Goal: Find specific page/section: Find specific page/section

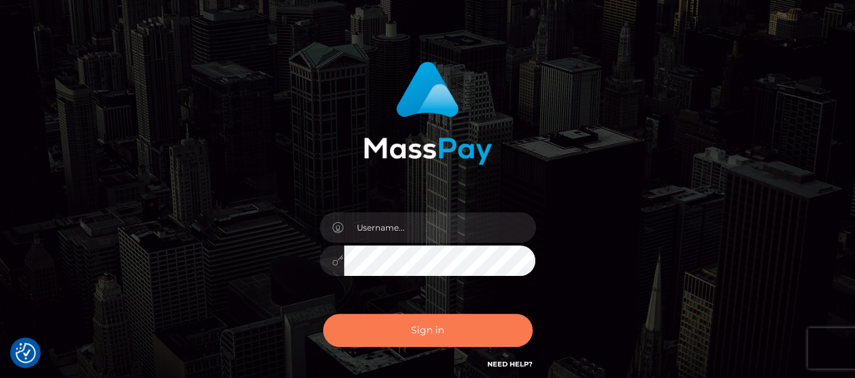
scroll to position [68, 0]
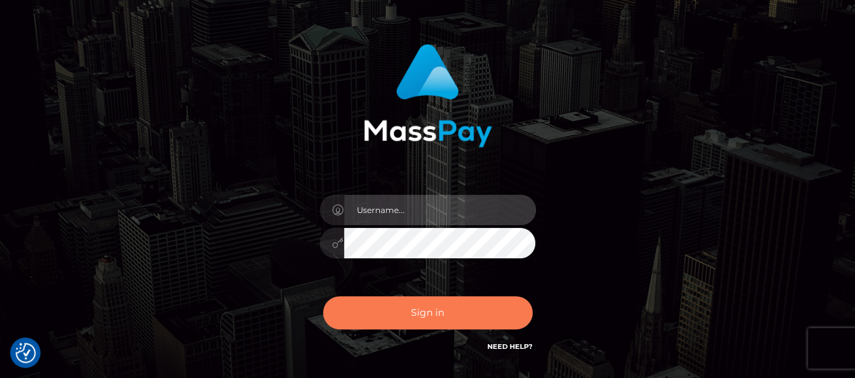
type input "matthew.wong"
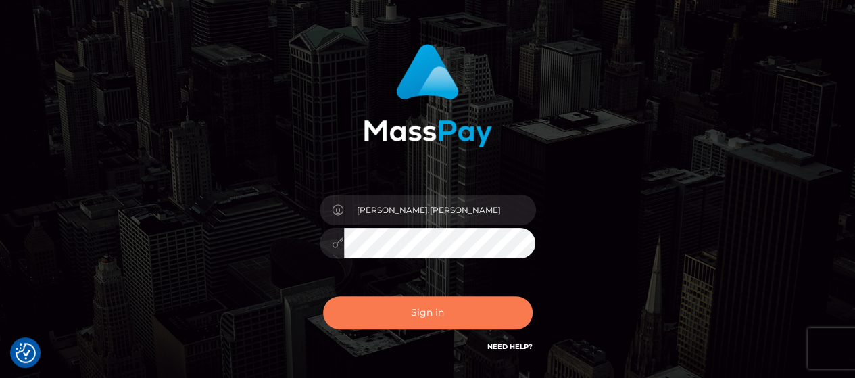
click at [437, 320] on button "Sign in" at bounding box center [427, 312] width 209 height 33
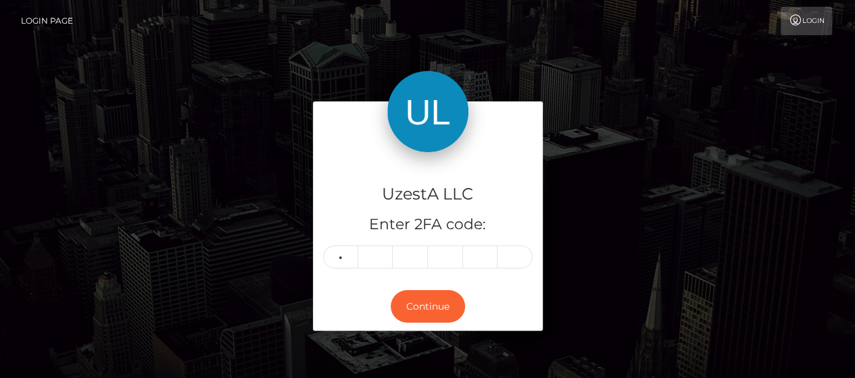
type input "8"
type input "4"
type input "2"
type input "5"
type input "2"
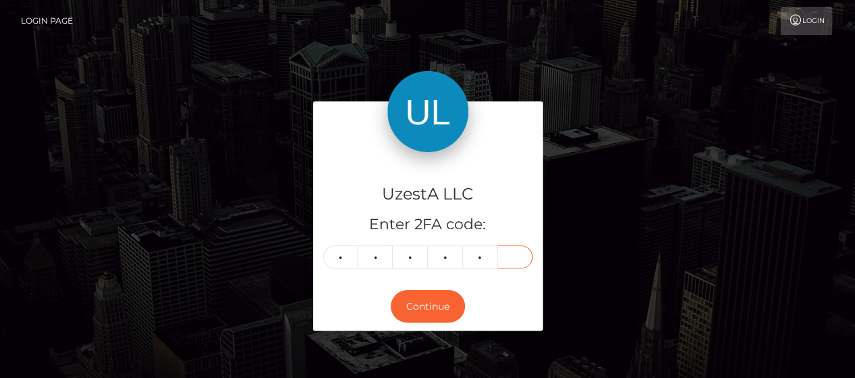
type input "9"
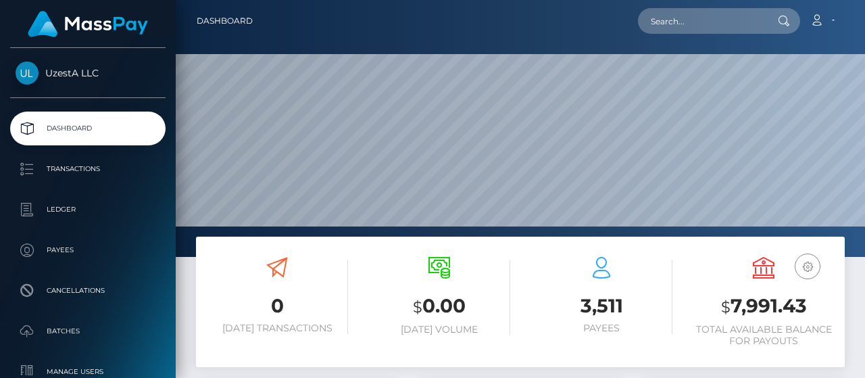
scroll to position [239, 203]
click at [701, 24] on input "text" at bounding box center [701, 21] width 127 height 26
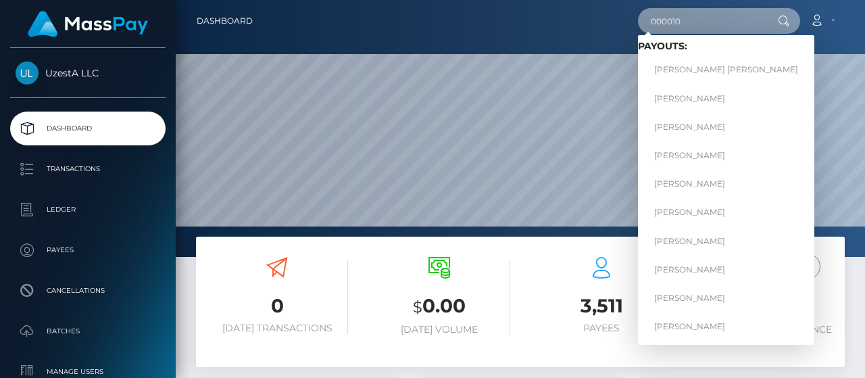
click at [703, 22] on input "000010" at bounding box center [701, 21] width 127 height 26
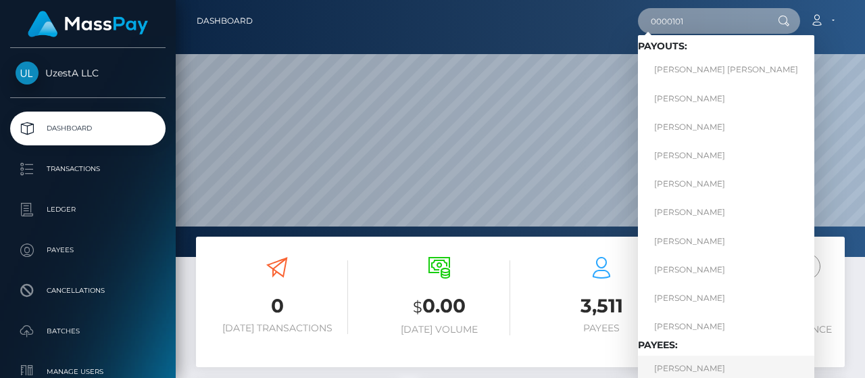
type input "0000101"
click at [674, 369] on link "Fuwen Huang" at bounding box center [726, 367] width 176 height 25
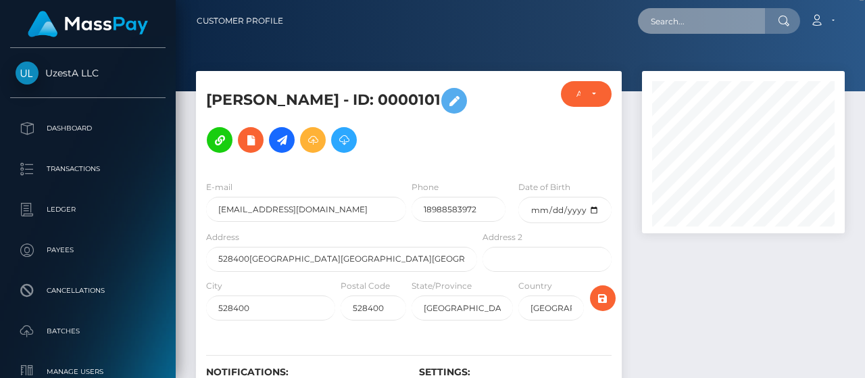
click at [675, 10] on input "text" at bounding box center [701, 21] width 127 height 26
click at [660, 20] on input "text" at bounding box center [701, 21] width 127 height 26
click at [697, 16] on input "text" at bounding box center [701, 21] width 127 height 26
paste input "1314797"
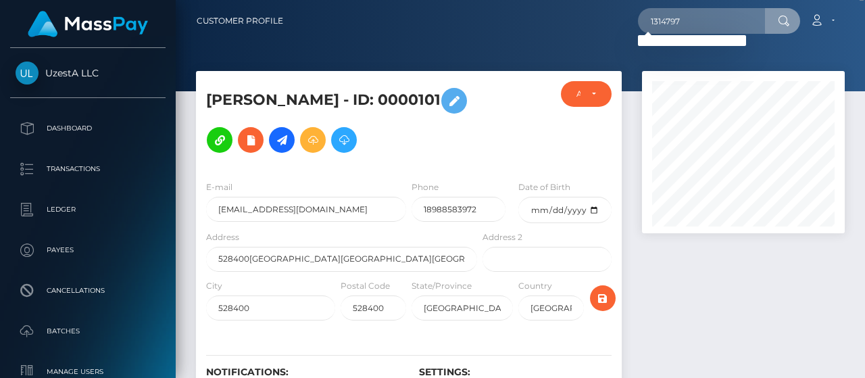
click at [576, 28] on div "1314797 Loading... Loading... Account Edit Profile Logout" at bounding box center [569, 21] width 550 height 28
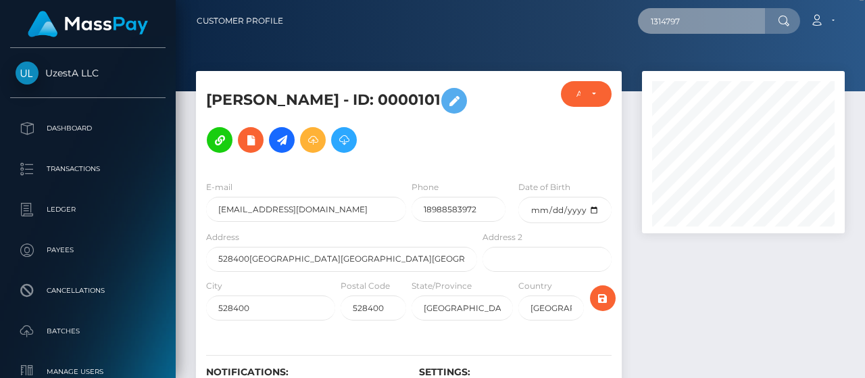
click at [734, 24] on input "1314797" at bounding box center [701, 21] width 127 height 26
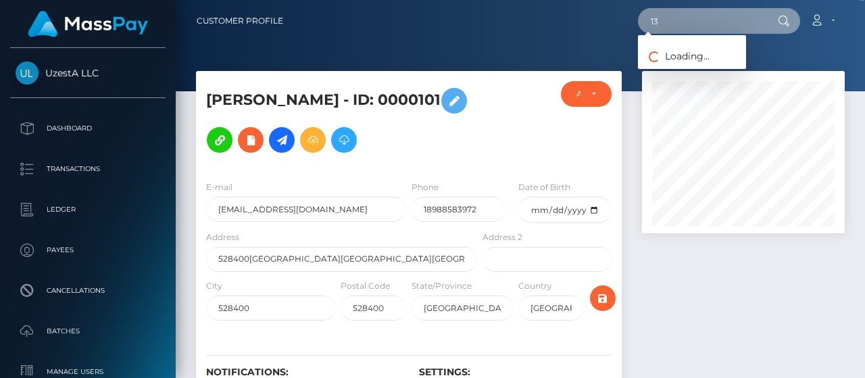
type input "1"
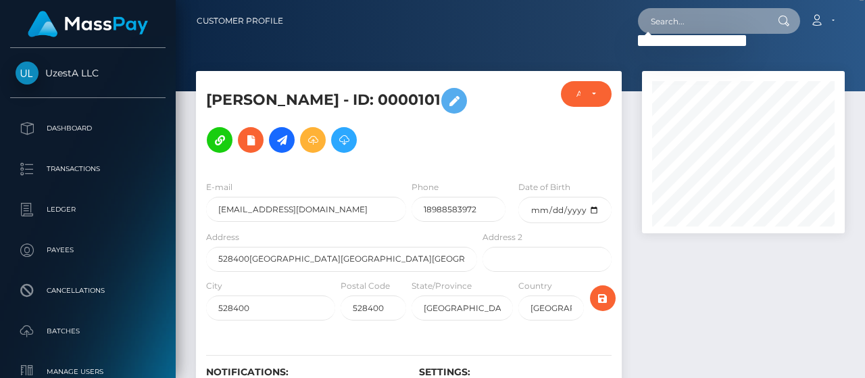
paste input "4899721"
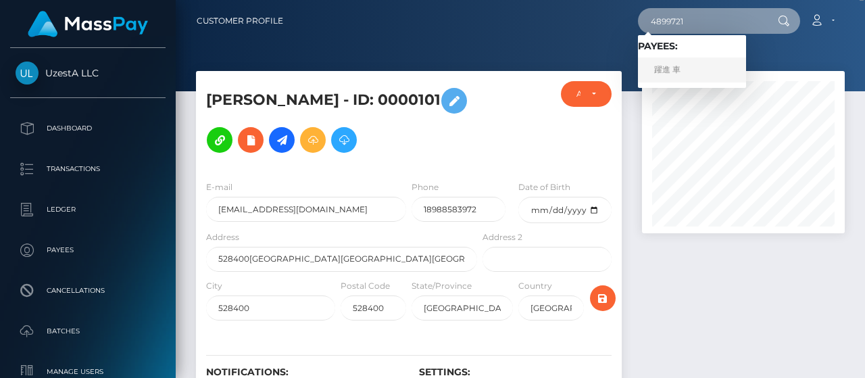
type input "4899721"
click at [664, 77] on link "躍進 車" at bounding box center [692, 69] width 108 height 25
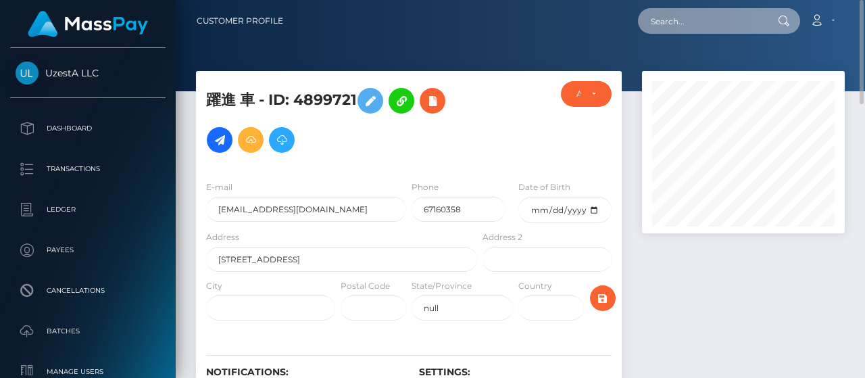
click at [712, 13] on input "text" at bounding box center [701, 21] width 127 height 26
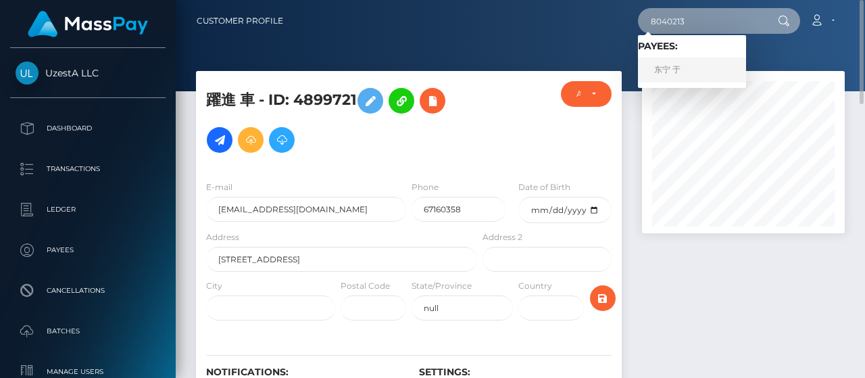
type input "8040213"
click at [680, 78] on link "东宁 于" at bounding box center [692, 69] width 108 height 25
